Goal: Transaction & Acquisition: Purchase product/service

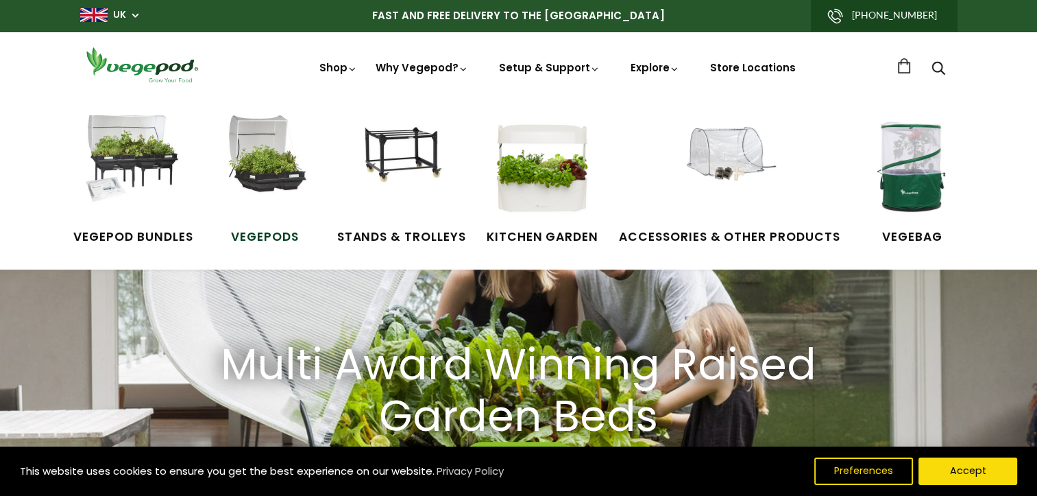
click at [274, 158] on img at bounding box center [265, 166] width 103 height 103
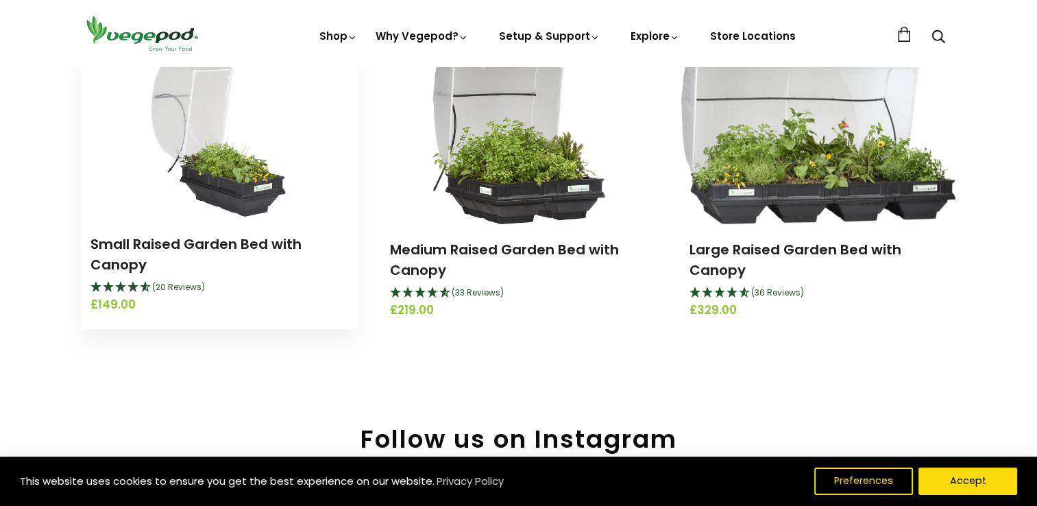
scroll to position [206, 0]
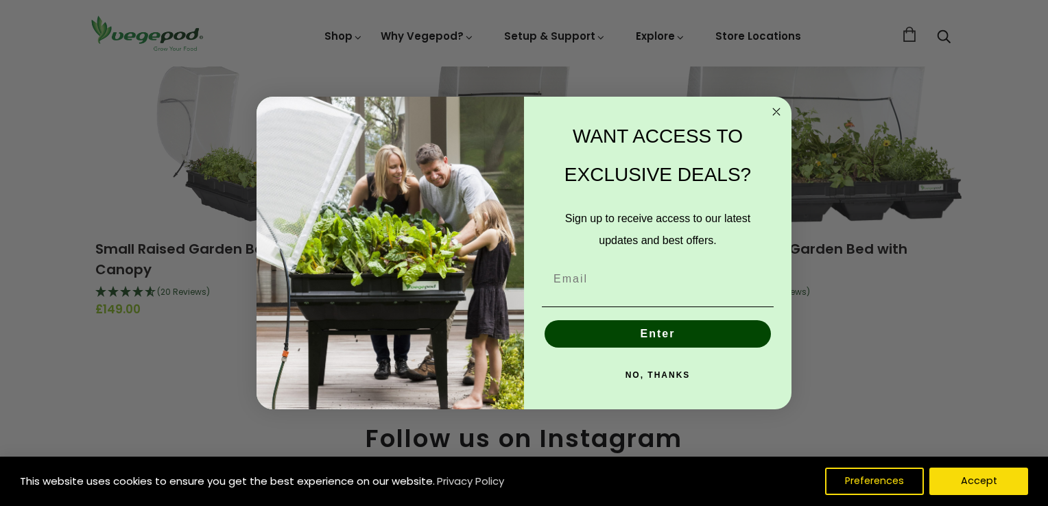
click at [777, 111] on icon "Close dialog" at bounding box center [776, 111] width 7 height 7
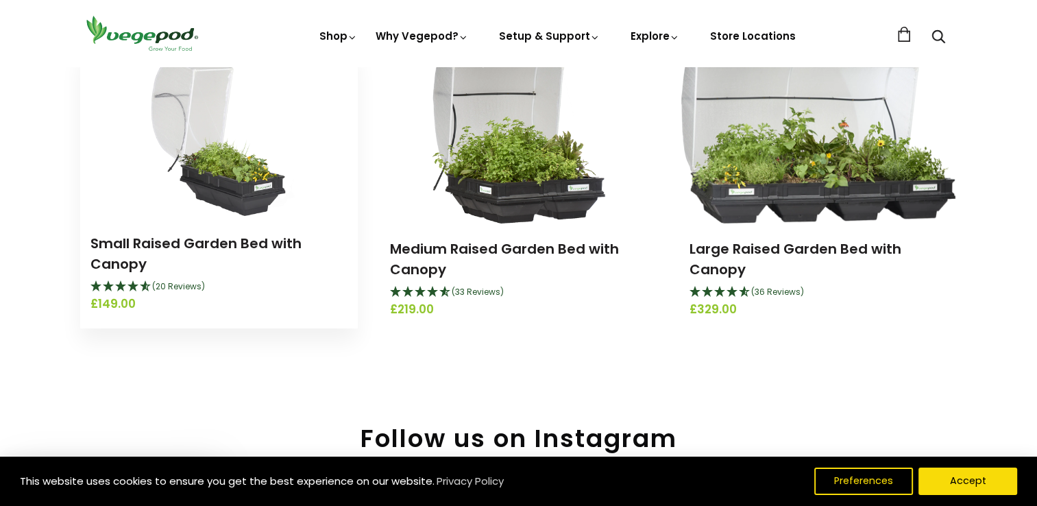
click at [225, 184] on img at bounding box center [218, 132] width 163 height 171
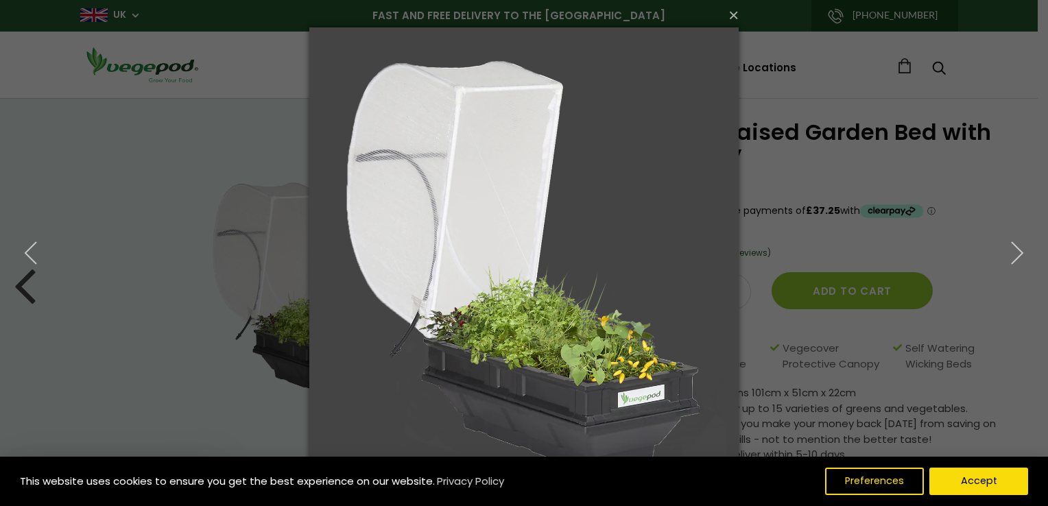
click at [685, 233] on img at bounding box center [524, 253] width 430 height 506
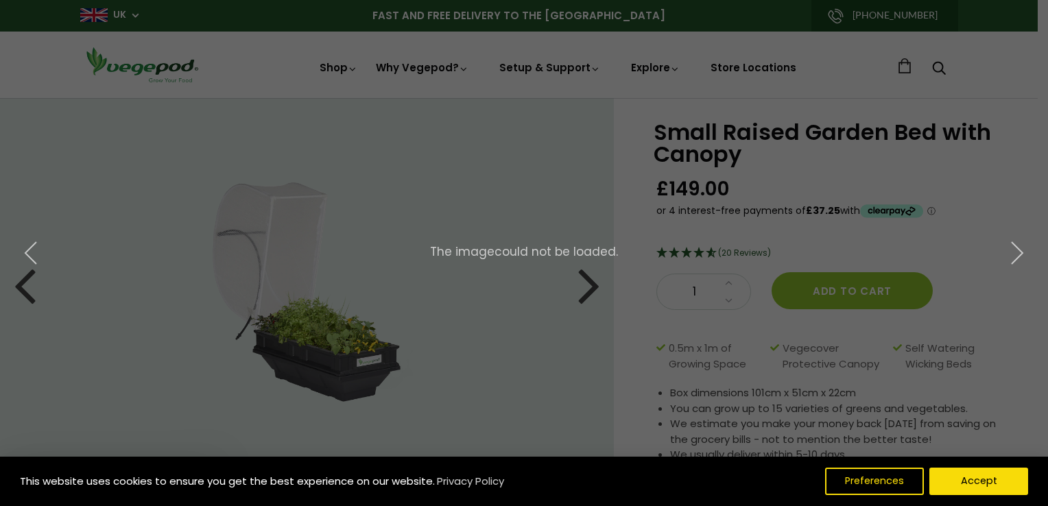
click at [627, 298] on div "× 3 of 10 The image could not be loaded." at bounding box center [524, 253] width 1048 height 506
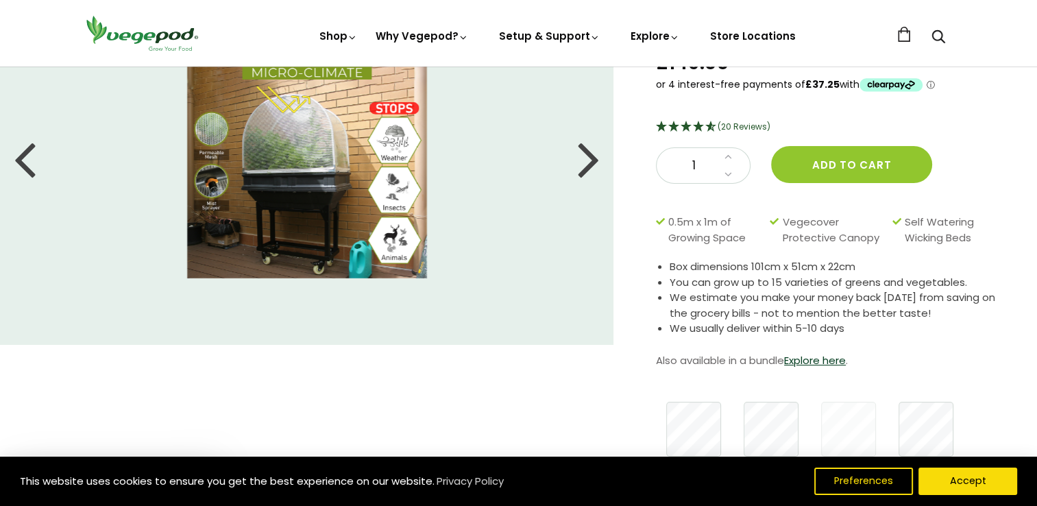
scroll to position [69, 0]
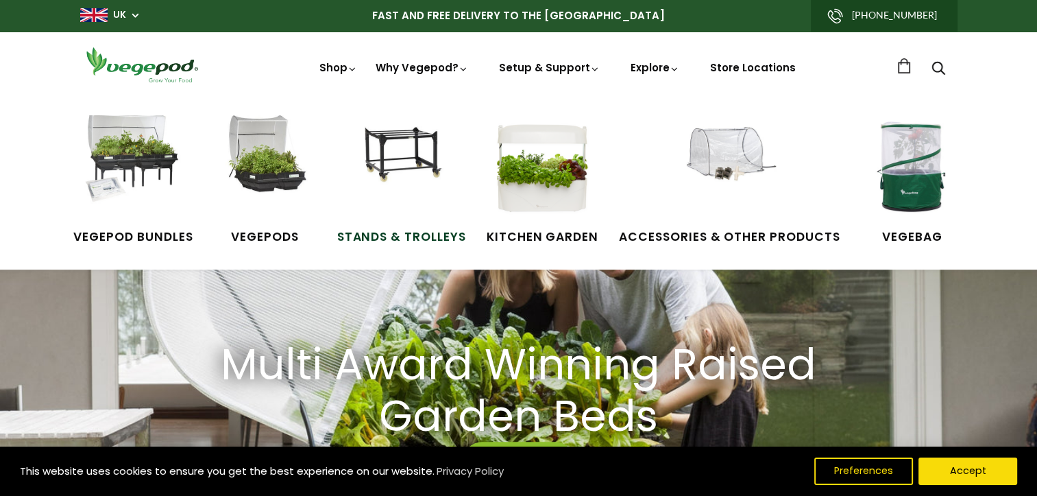
click at [387, 209] on img at bounding box center [401, 166] width 103 height 103
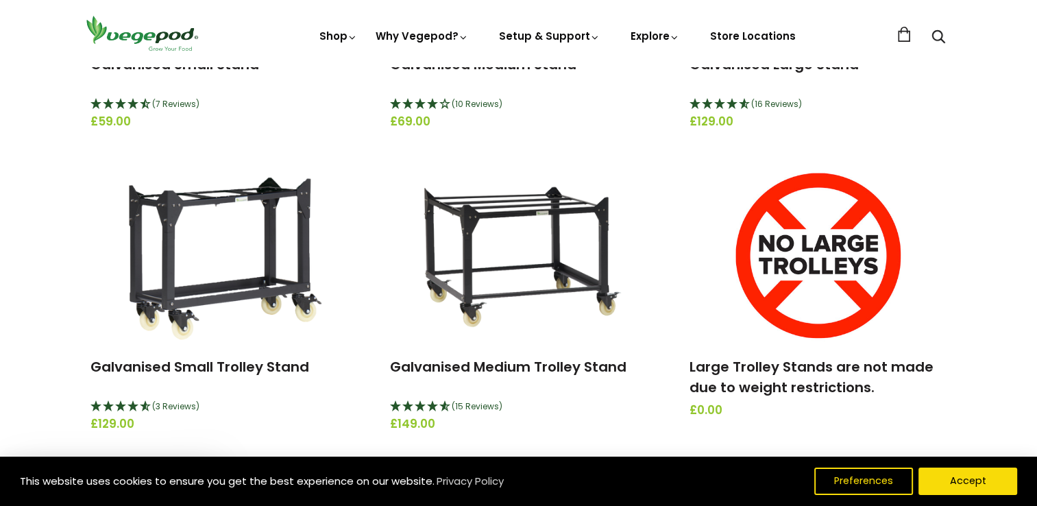
scroll to position [411, 0]
